Goal: Information Seeking & Learning: Learn about a topic

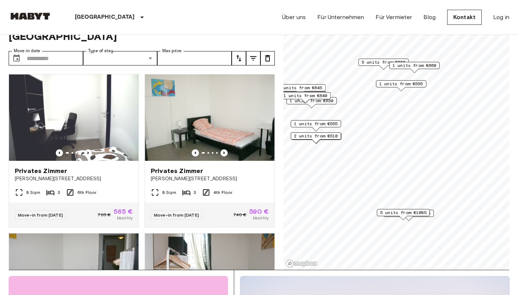
click at [407, 212] on span "5 units from €1085" at bounding box center [403, 212] width 46 height 6
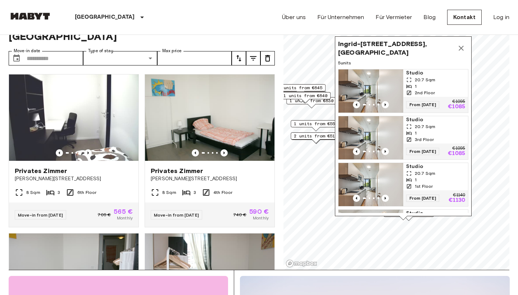
click at [461, 52] on button "Map marker" at bounding box center [461, 48] width 14 height 14
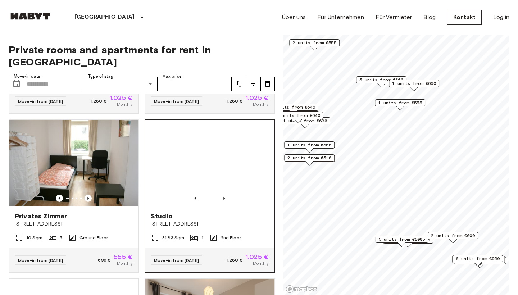
scroll to position [459, 0]
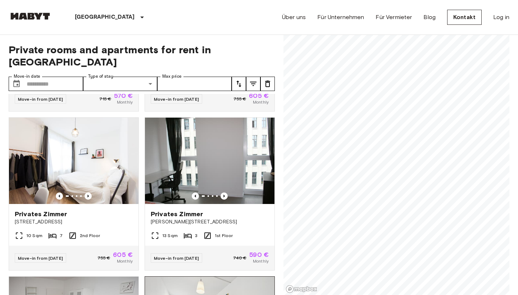
click at [240, 284] on div "Private rooms and apartments for rent in [GEOGRAPHIC_DATA] Move-in date ​ Move-…" at bounding box center [259, 165] width 500 height 260
